Goal: Navigation & Orientation: Find specific page/section

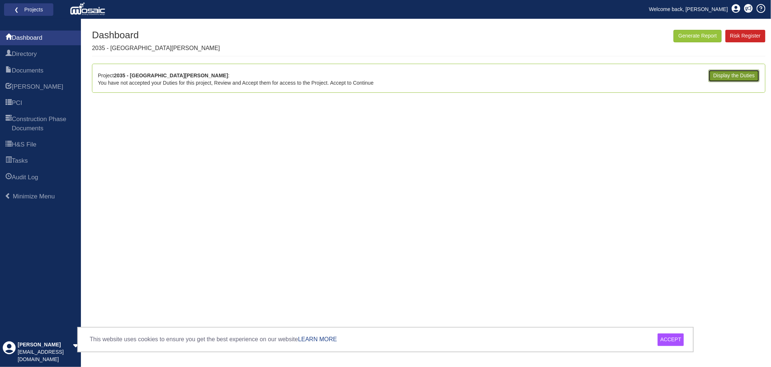
click at [717, 78] on link "Display the Duties" at bounding box center [734, 76] width 51 height 13
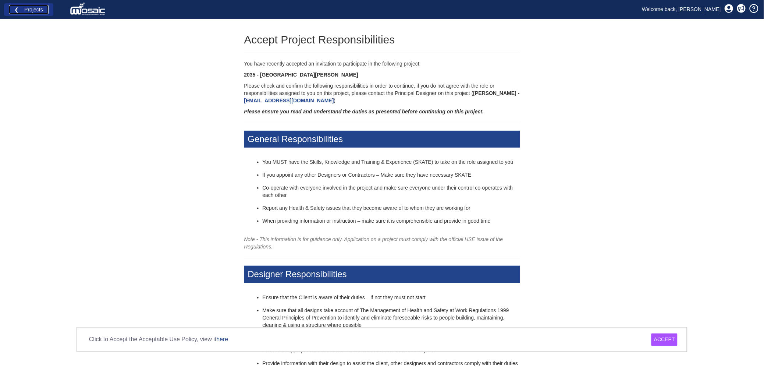
click at [28, 9] on link "❮ Projects" at bounding box center [29, 10] width 40 height 10
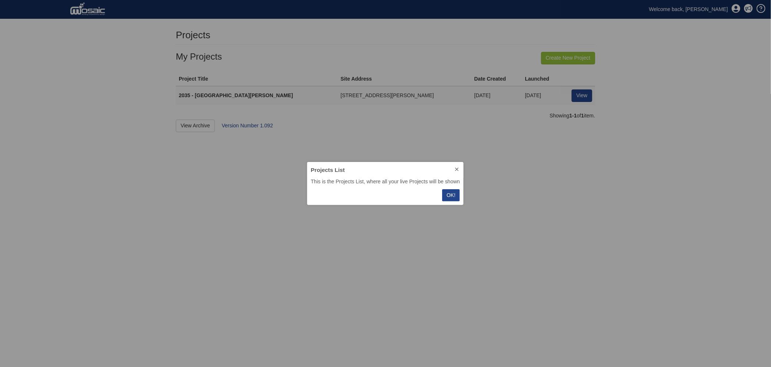
scroll to position [36, 149]
click at [456, 195] on button "OK!" at bounding box center [451, 195] width 18 height 12
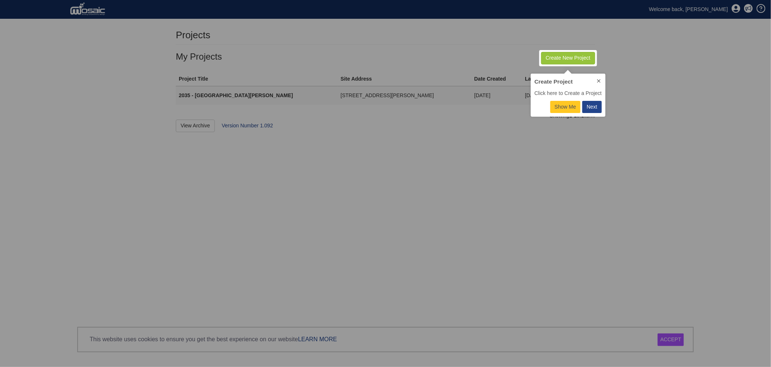
scroll to position [36, 68]
click at [593, 106] on div "Next" at bounding box center [592, 107] width 11 height 8
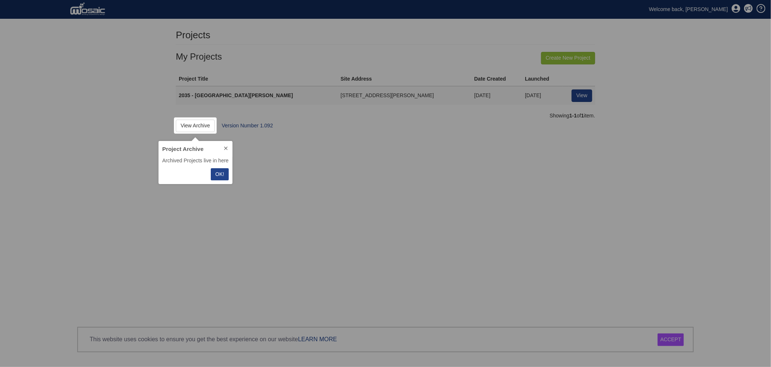
scroll to position [36, 67]
click at [218, 176] on p "OK!" at bounding box center [219, 174] width 9 height 8
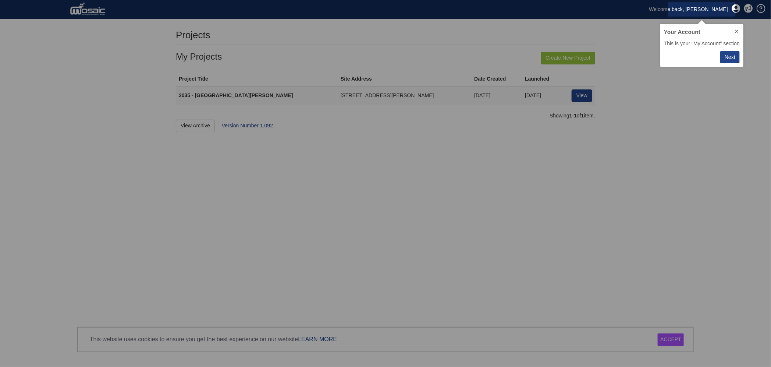
scroll to position [36, 76]
click at [729, 56] on div "Next" at bounding box center [730, 57] width 11 height 8
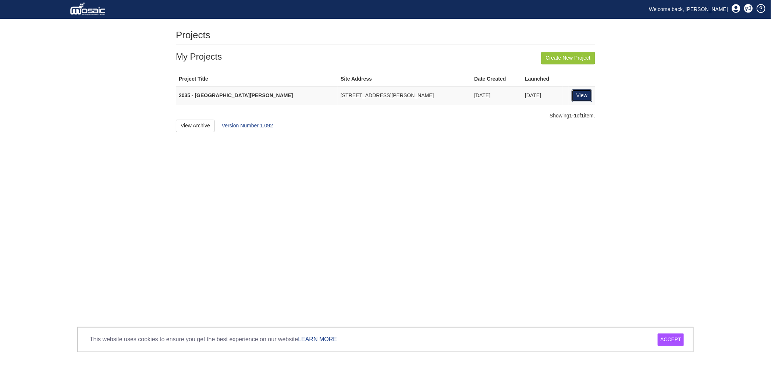
click at [586, 95] on link "View" at bounding box center [582, 95] width 21 height 13
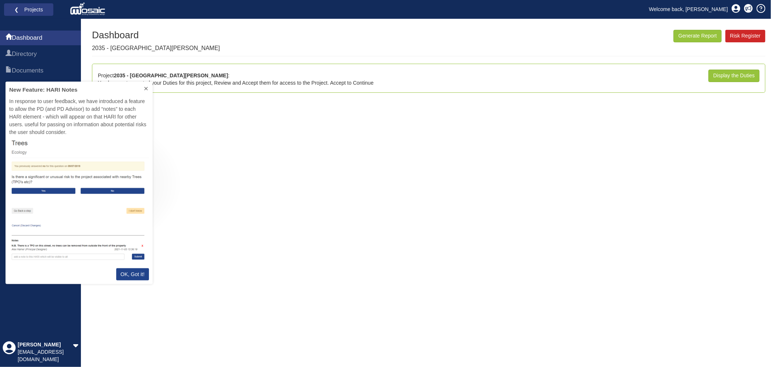
scroll to position [195, 140]
click at [138, 275] on p "OK, Got it!" at bounding box center [133, 274] width 24 height 8
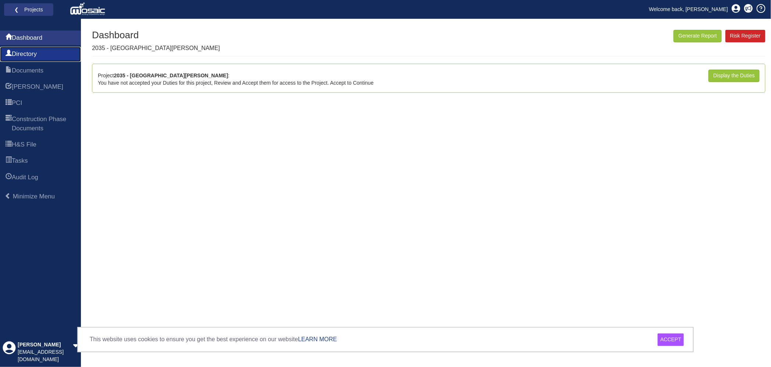
click at [34, 59] on link "Directory" at bounding box center [40, 54] width 81 height 15
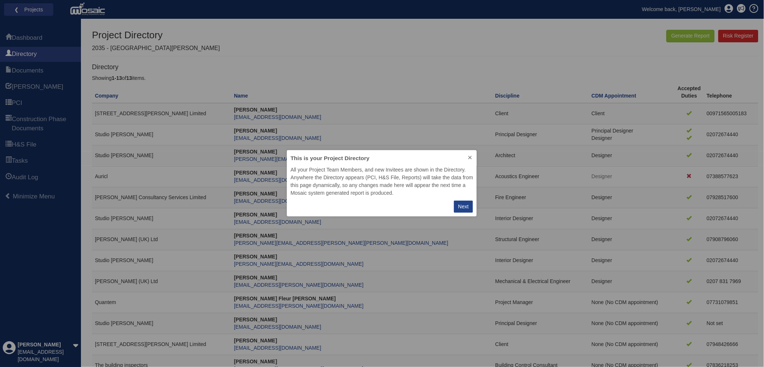
scroll to position [59, 183]
click at [464, 209] on div "Next" at bounding box center [464, 207] width 11 height 8
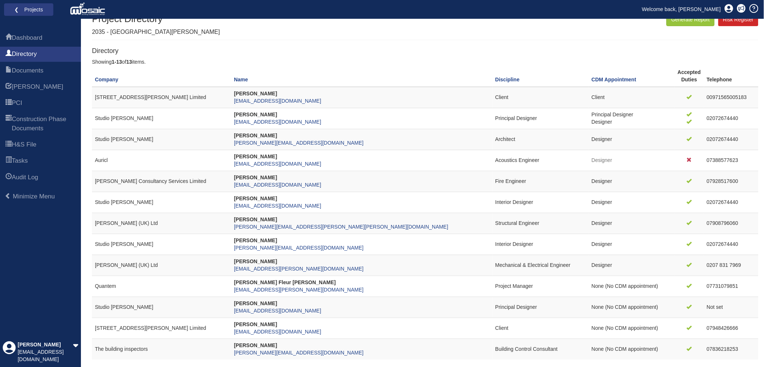
scroll to position [0, 0]
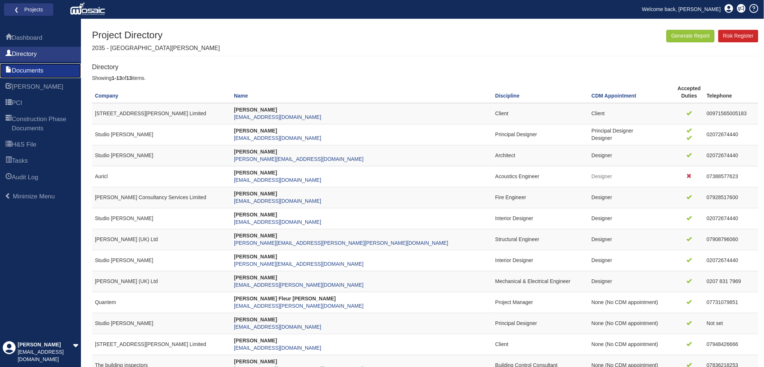
click at [17, 67] on span "Documents" at bounding box center [28, 70] width 32 height 9
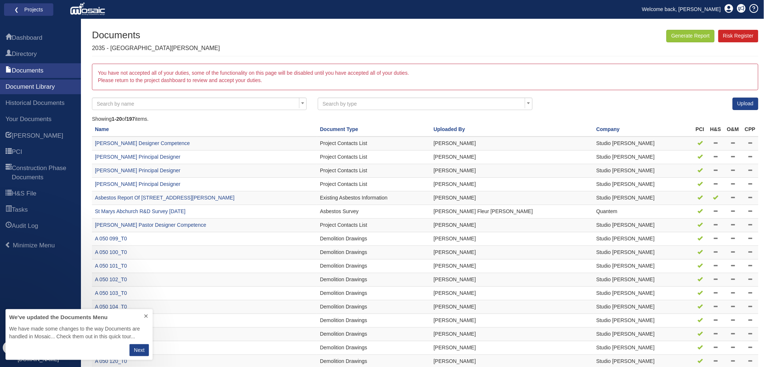
scroll to position [44, 140]
click at [135, 352] on p "Next" at bounding box center [139, 350] width 11 height 8
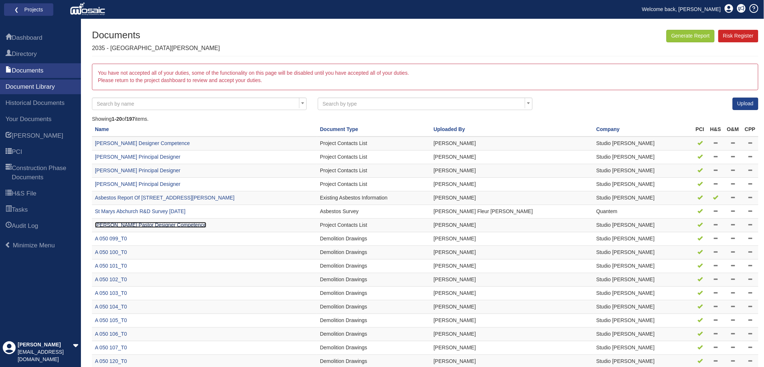
click at [185, 226] on link "[PERSON_NAME] Pastor Designer Competence" at bounding box center [151, 225] width 112 height 6
click at [135, 143] on link "[PERSON_NAME] Designer Competence" at bounding box center [142, 143] width 95 height 6
click at [155, 158] on link "[PERSON_NAME] Principal Designer" at bounding box center [138, 157] width 86 height 6
click at [148, 170] on link "[PERSON_NAME] Principal Designer" at bounding box center [138, 170] width 86 height 6
click at [155, 226] on link "[PERSON_NAME] Pastor Designer Competence" at bounding box center [151, 225] width 112 height 6
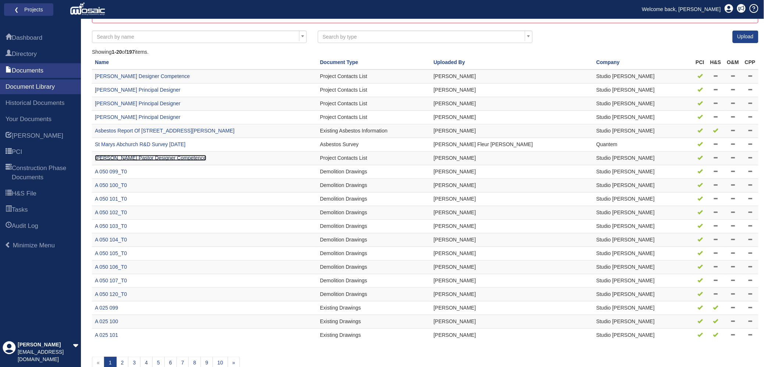
scroll to position [78, 0]
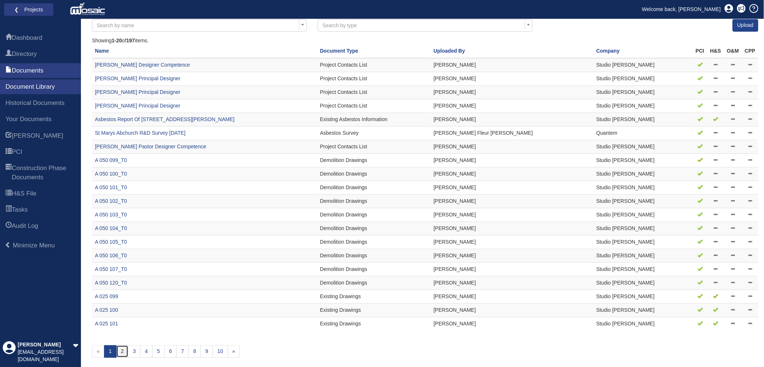
click at [124, 353] on link "2" at bounding box center [122, 351] width 13 height 13
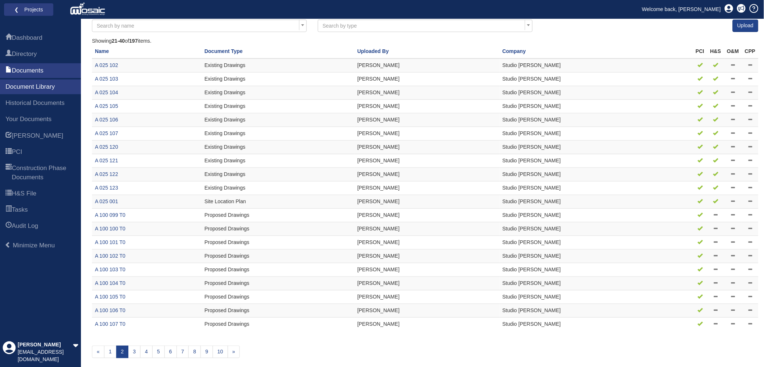
scroll to position [78, 0]
click at [137, 352] on link "3" at bounding box center [134, 351] width 13 height 13
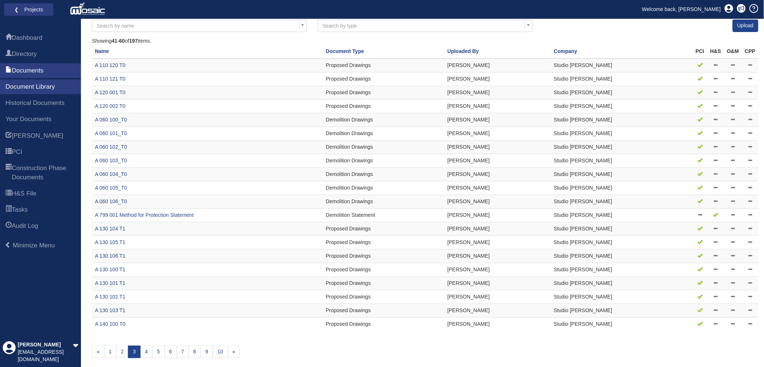
scroll to position [78, 0]
click at [146, 355] on link "4" at bounding box center [146, 351] width 13 height 13
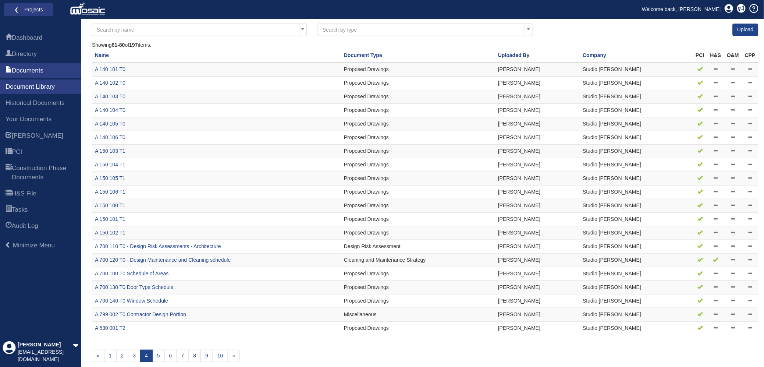
scroll to position [78, 0]
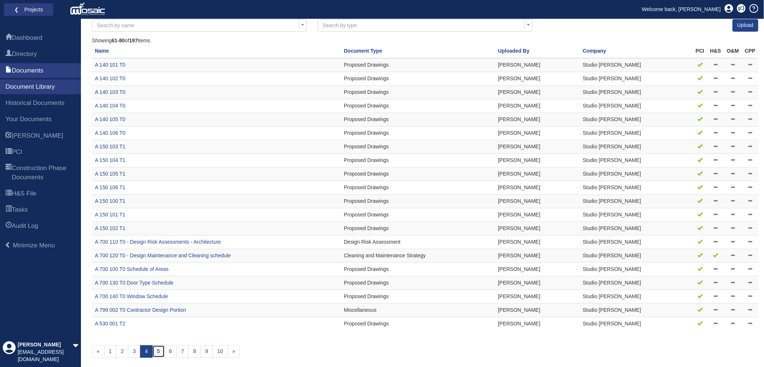
click at [159, 352] on link "5" at bounding box center [158, 351] width 13 height 13
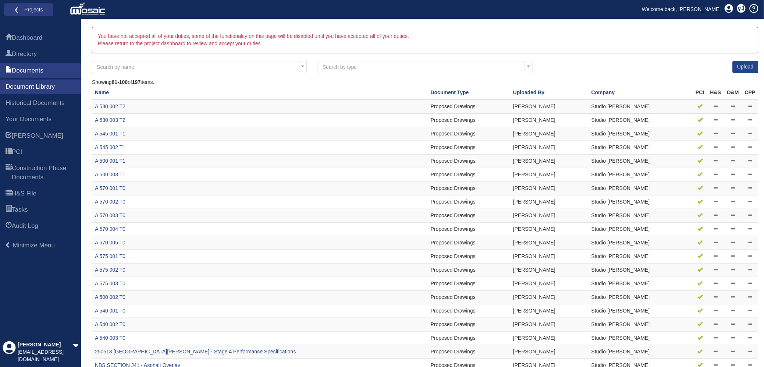
scroll to position [78, 0]
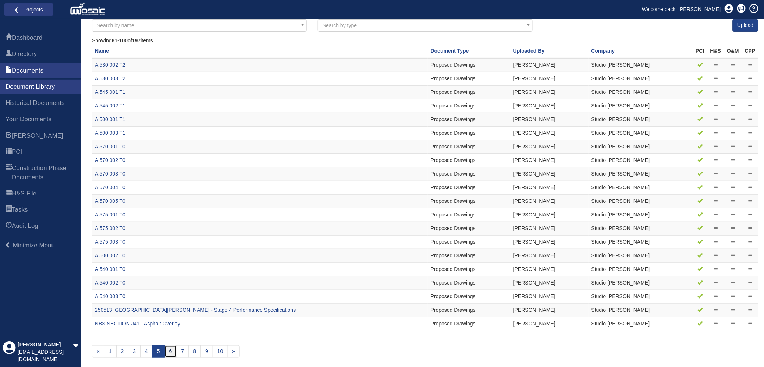
click at [171, 356] on link "6" at bounding box center [171, 351] width 13 height 13
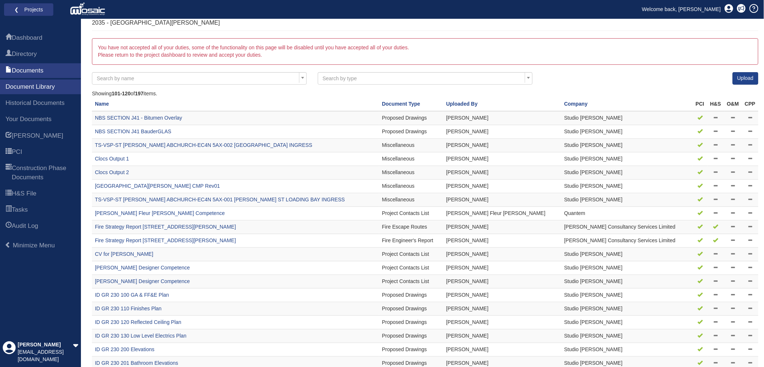
scroll to position [46, 0]
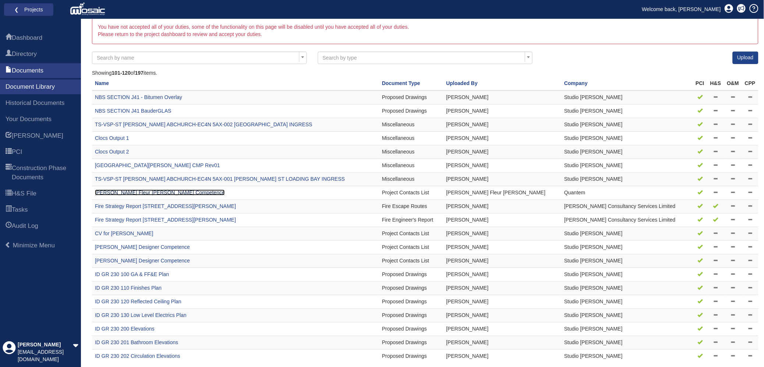
click at [135, 191] on link "[PERSON_NAME] Fleur [PERSON_NAME] Competence" at bounding box center [160, 193] width 130 height 6
click at [126, 229] on td "CV for [PERSON_NAME]" at bounding box center [235, 234] width 287 height 14
click at [122, 231] on link "CV for [PERSON_NAME]" at bounding box center [124, 233] width 59 height 6
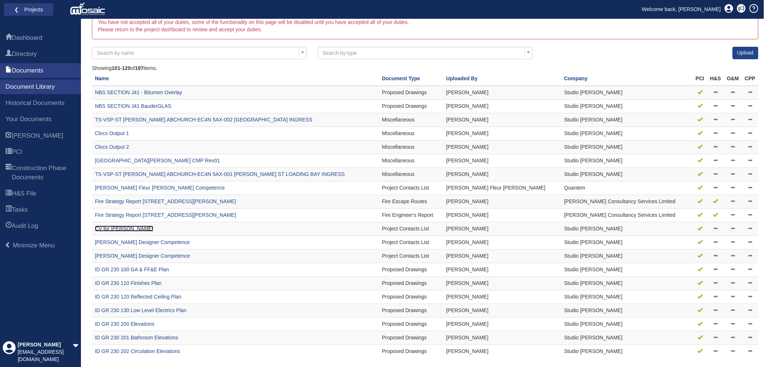
scroll to position [78, 0]
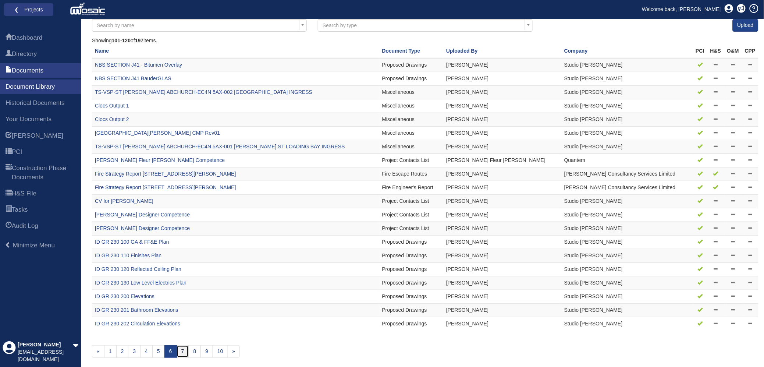
click at [181, 349] on link "7" at bounding box center [183, 351] width 13 height 13
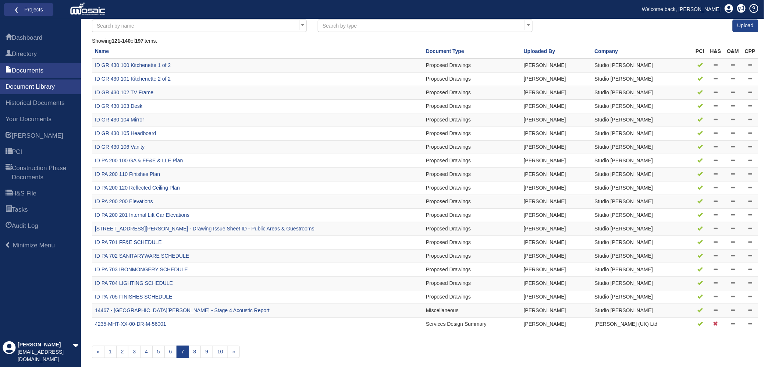
scroll to position [78, 0]
click at [198, 354] on link "8" at bounding box center [194, 351] width 13 height 13
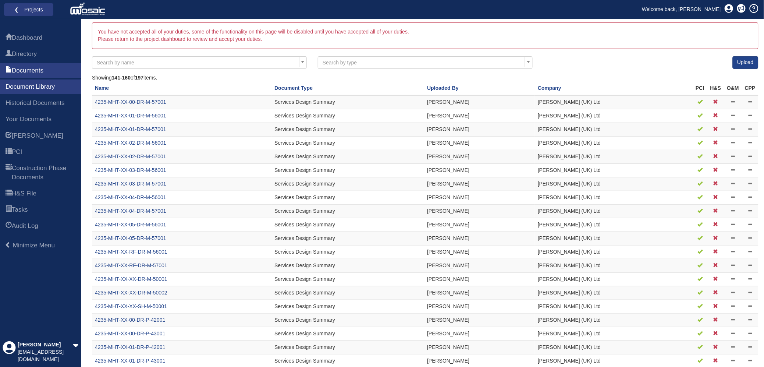
scroll to position [78, 0]
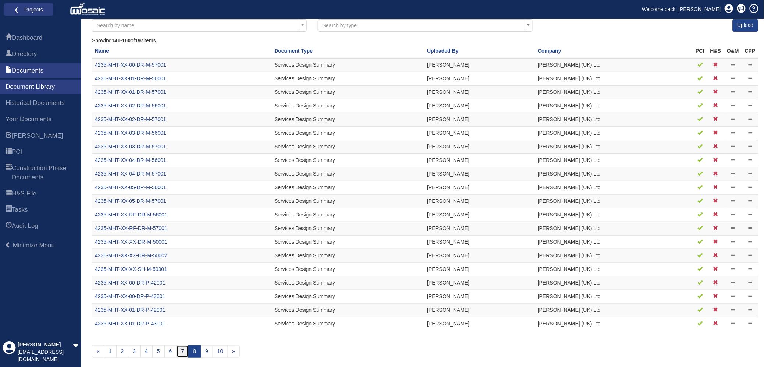
click at [179, 356] on link "7" at bounding box center [183, 351] width 13 height 13
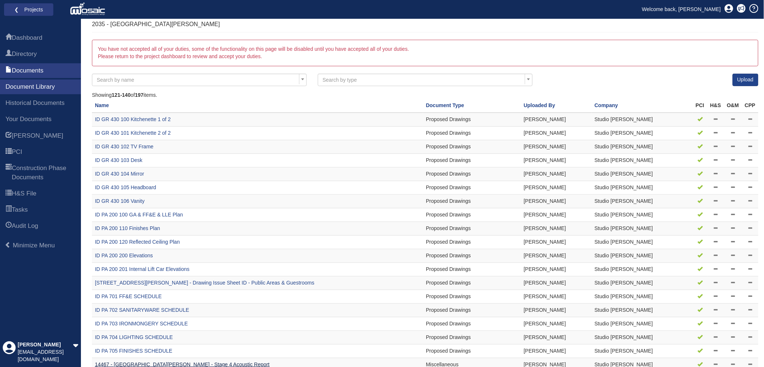
scroll to position [78, 0]
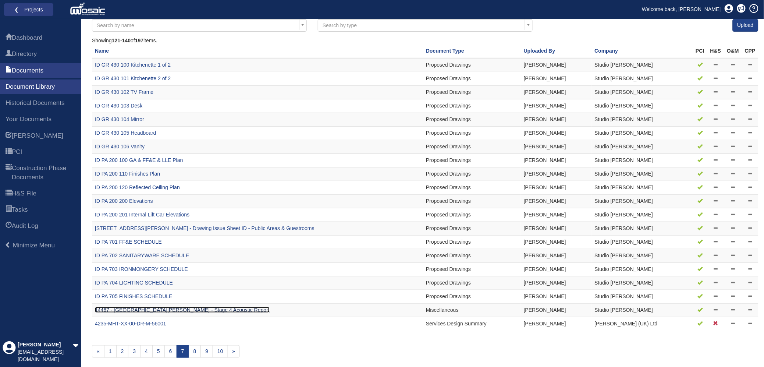
click at [209, 310] on link "14467 - St Mary Abchurch House - Stage 4 Acoustic Report" at bounding box center [182, 310] width 175 height 6
click at [197, 354] on link "8" at bounding box center [194, 351] width 13 height 13
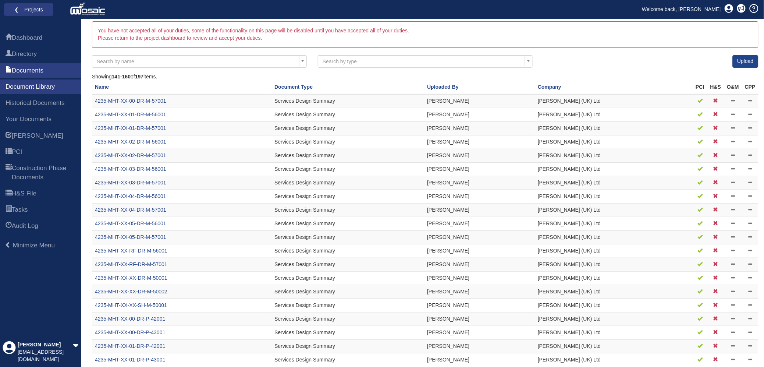
scroll to position [78, 0]
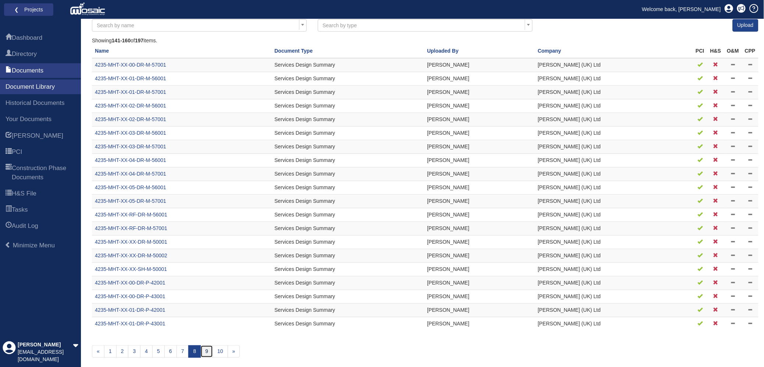
click at [209, 352] on link "9" at bounding box center [207, 351] width 13 height 13
click at [217, 349] on link "10" at bounding box center [220, 351] width 15 height 13
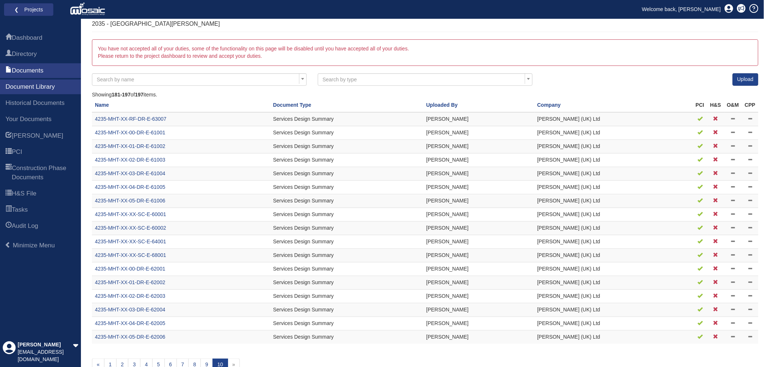
scroll to position [38, 0]
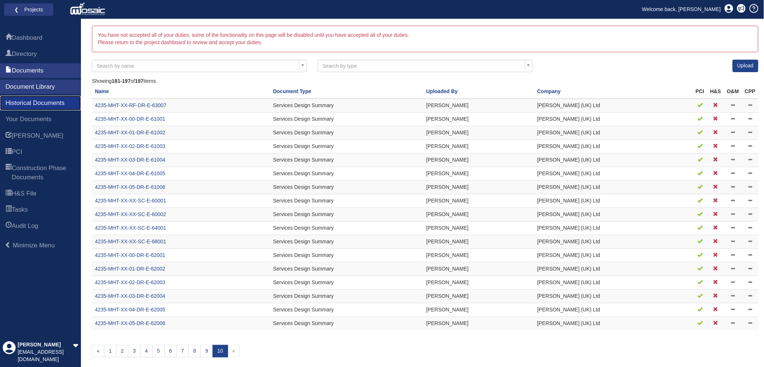
click at [60, 104] on span "Historical Documents" at bounding box center [35, 103] width 59 height 9
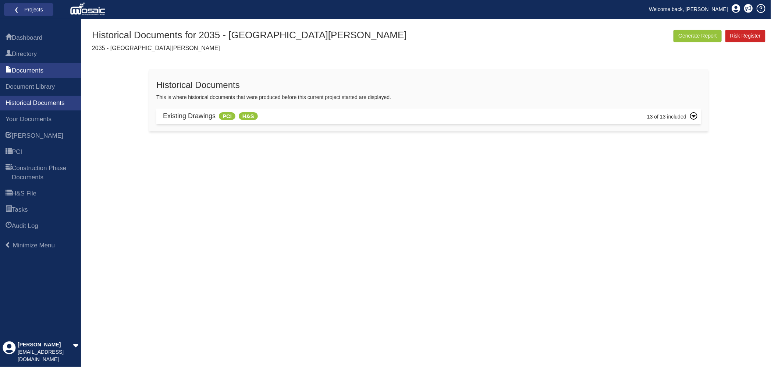
click at [693, 117] on icon at bounding box center [693, 115] width 7 height 7
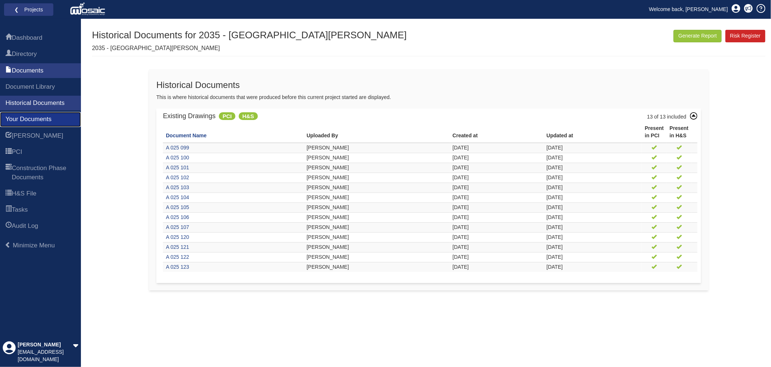
click at [52, 120] on span "Your Documents" at bounding box center [29, 119] width 46 height 9
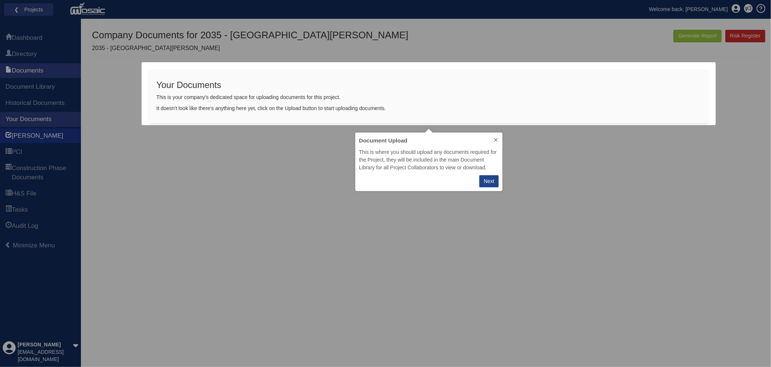
scroll to position [52, 140]
click at [490, 183] on div "Next" at bounding box center [489, 181] width 11 height 8
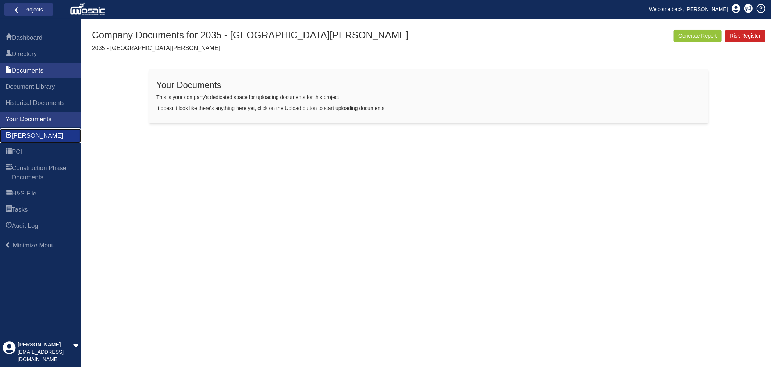
click at [39, 139] on link "[PERSON_NAME]" at bounding box center [40, 135] width 81 height 15
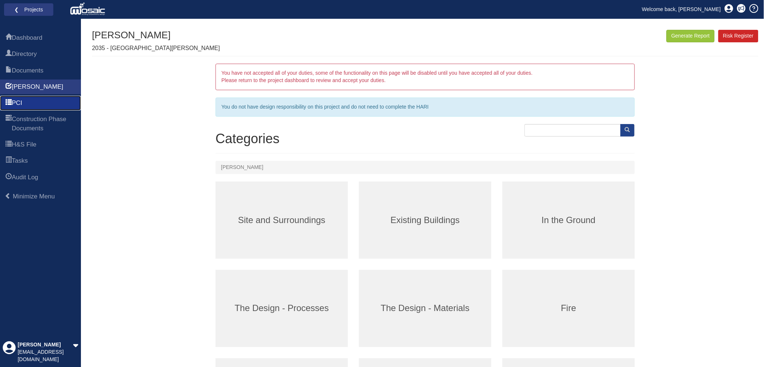
click at [40, 102] on link "PCI" at bounding box center [40, 103] width 81 height 15
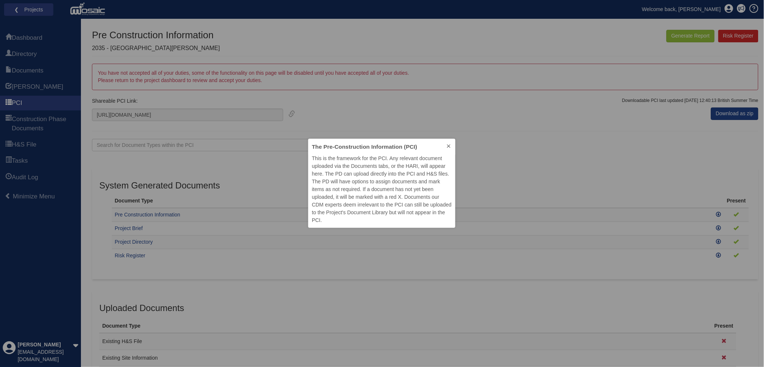
scroll to position [82, 140]
click at [448, 145] on icon at bounding box center [449, 146] width 6 height 6
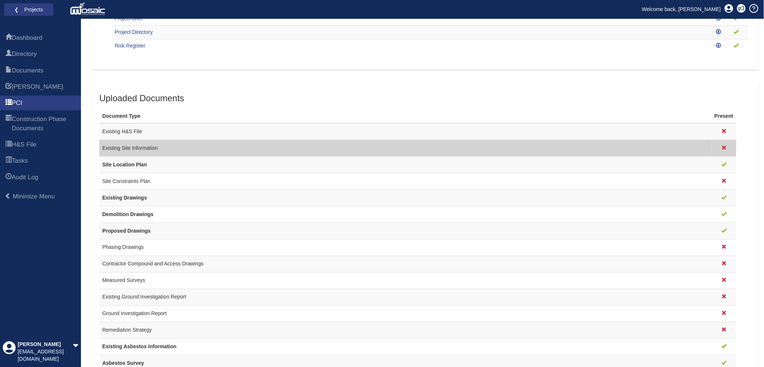
scroll to position [230, 0]
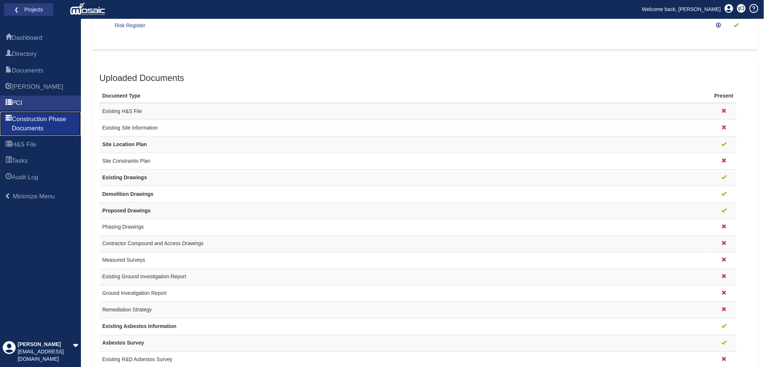
click at [43, 122] on span "Construction Phase Documents" at bounding box center [44, 124] width 64 height 18
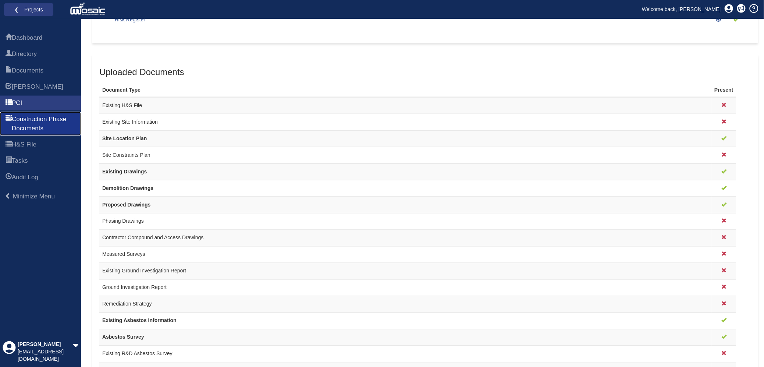
scroll to position [276, 0]
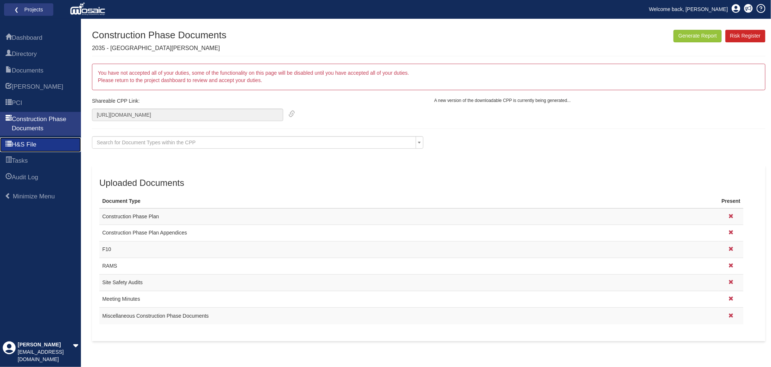
click at [50, 142] on link "H&S File" at bounding box center [40, 144] width 81 height 15
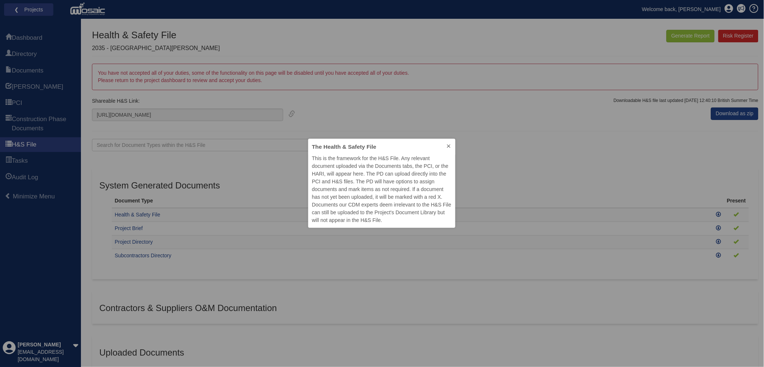
scroll to position [82, 140]
click at [453, 145] on button at bounding box center [448, 147] width 13 height 16
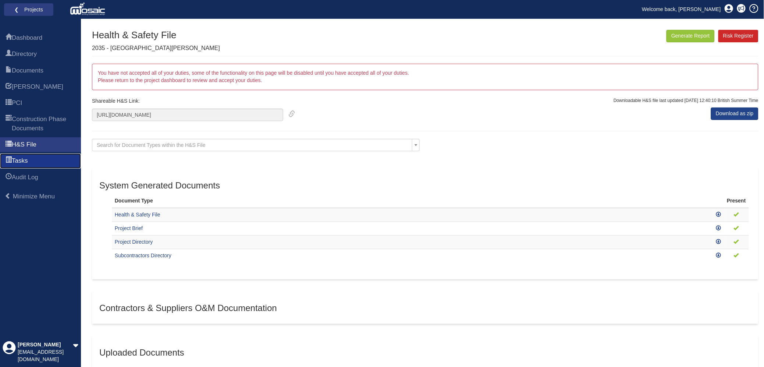
click at [28, 156] on span "Tasks" at bounding box center [20, 160] width 16 height 9
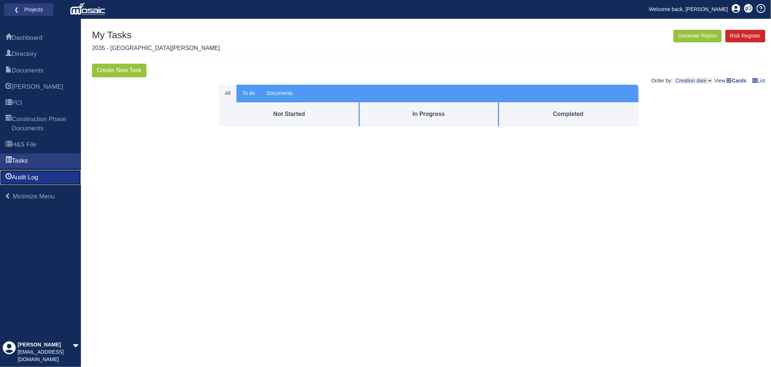
click at [47, 176] on link "Audit Log" at bounding box center [40, 177] width 81 height 15
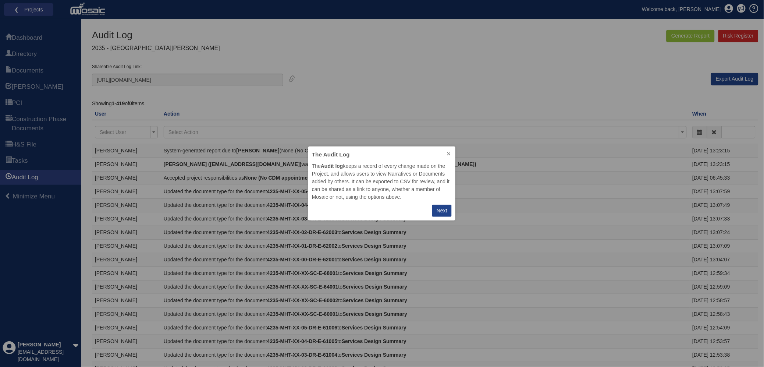
scroll to position [67, 140]
click at [447, 152] on icon at bounding box center [449, 154] width 6 height 6
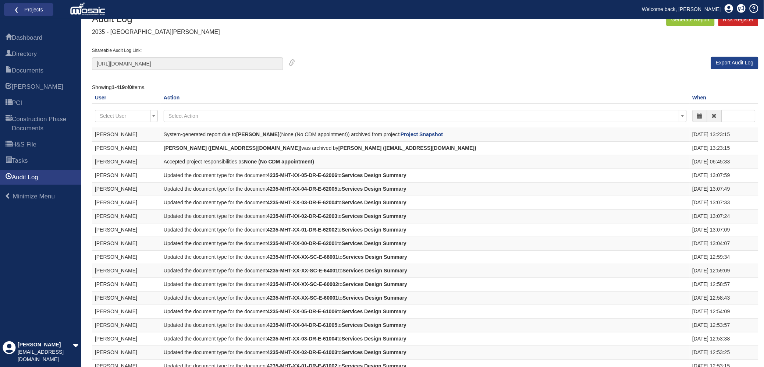
scroll to position [0, 0]
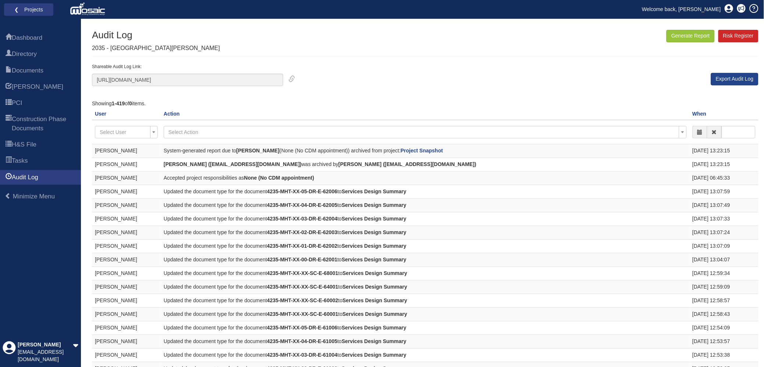
click at [78, 349] on icon at bounding box center [75, 345] width 5 height 8
click at [75, 347] on icon at bounding box center [75, 345] width 5 height 3
click at [67, 308] on div "Profile Settings Log out" at bounding box center [41, 325] width 74 height 40
click at [64, 313] on div "Profile Settings" at bounding box center [41, 315] width 62 height 8
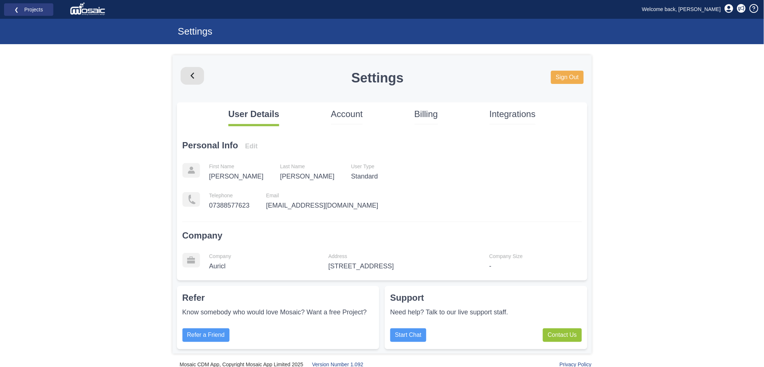
scroll to position [1, 0]
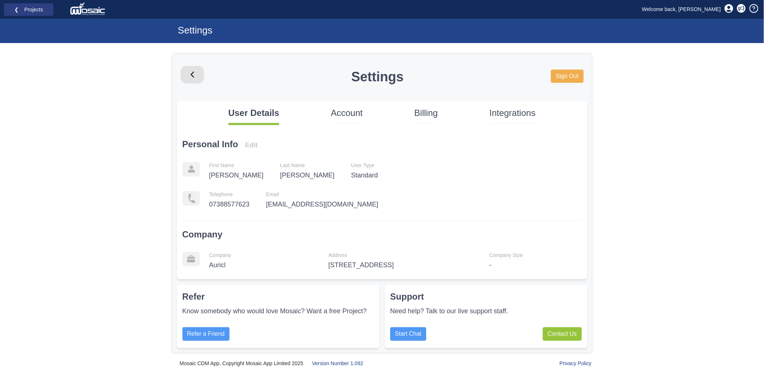
click at [343, 113] on p "Account" at bounding box center [347, 113] width 32 height 13
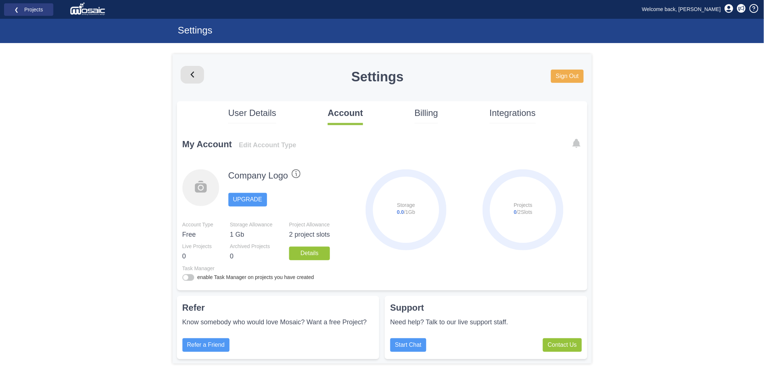
click at [427, 117] on p "Billing" at bounding box center [427, 113] width 24 height 13
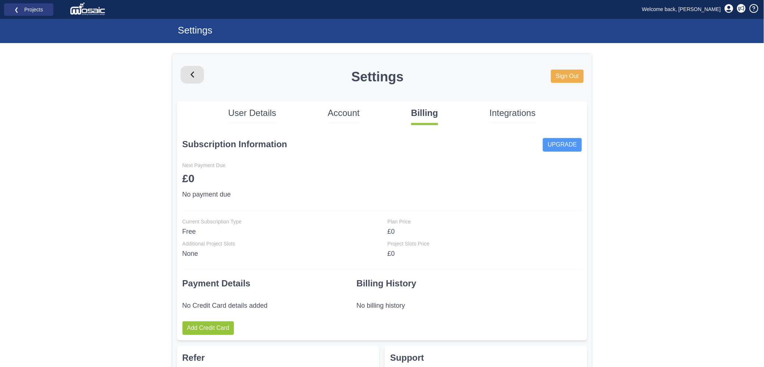
click at [516, 110] on p "Integrations" at bounding box center [513, 113] width 46 height 13
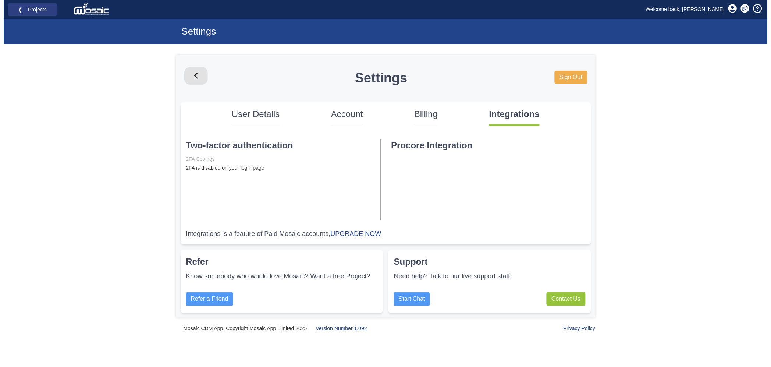
scroll to position [0, 0]
